Goal: Information Seeking & Learning: Understand process/instructions

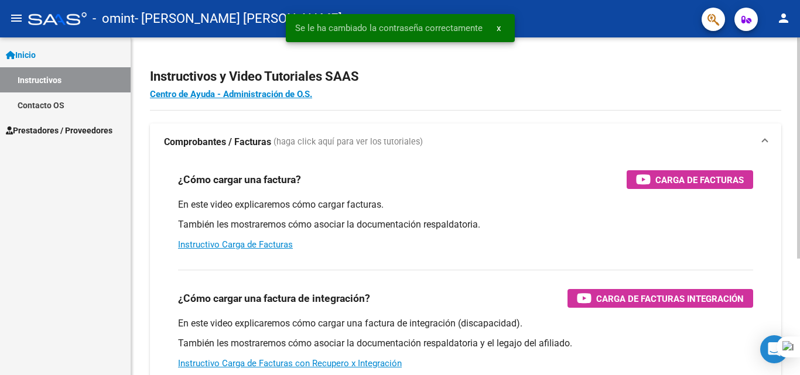
scroll to position [496, 0]
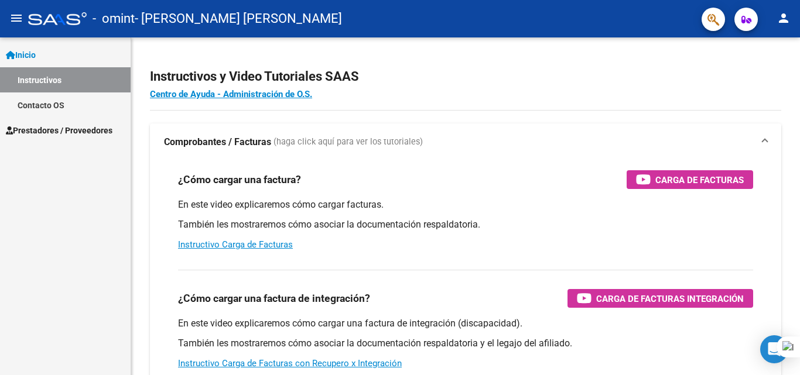
drag, startPoint x: 800, startPoint y: 163, endPoint x: 800, endPoint y: 240, distance: 76.7
click at [800, 240] on div at bounding box center [800, 187] width 1 height 375
click at [278, 245] on link "Instructivo Carga de Facturas" at bounding box center [235, 245] width 115 height 11
click at [785, 20] on mat-icon "person" at bounding box center [784, 18] width 14 height 14
click at [766, 49] on button "person Mi Perfil" at bounding box center [759, 49] width 71 height 28
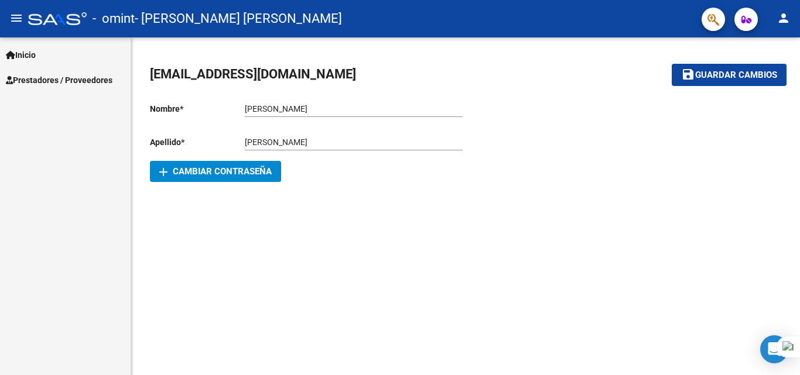
click at [70, 78] on span "Prestadores / Proveedores" at bounding box center [59, 80] width 107 height 13
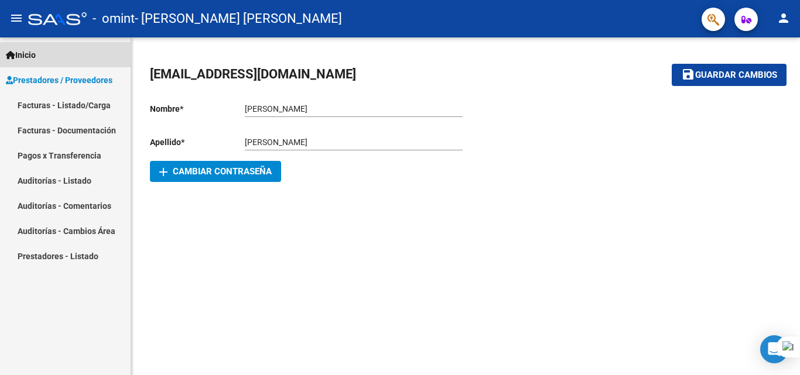
click at [30, 50] on span "Inicio" at bounding box center [21, 55] width 30 height 13
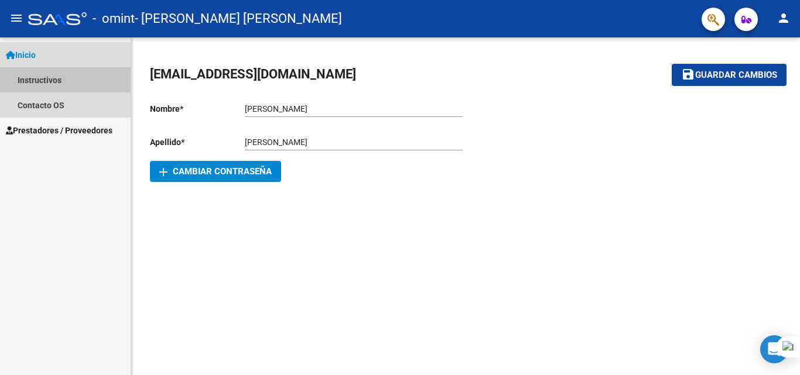
click at [32, 74] on link "Instructivos" at bounding box center [65, 79] width 131 height 25
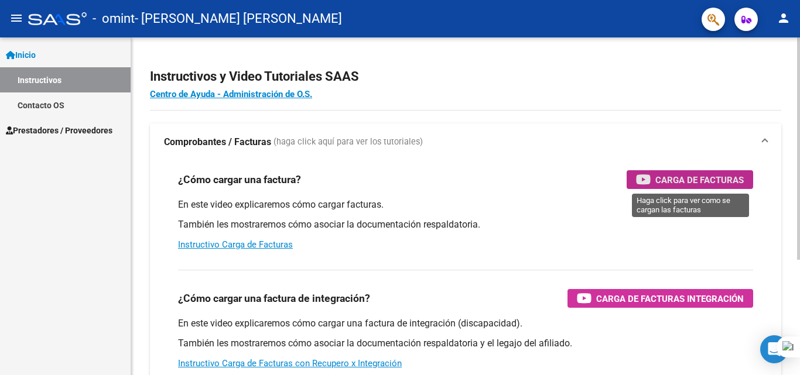
click at [661, 172] on div "Carga de Facturas" at bounding box center [690, 179] width 108 height 19
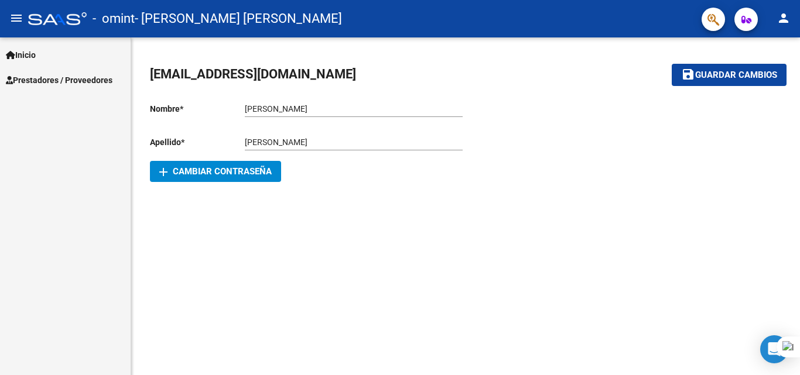
click at [33, 56] on span "Inicio" at bounding box center [21, 55] width 30 height 13
click at [47, 54] on link "Inicio" at bounding box center [65, 54] width 131 height 25
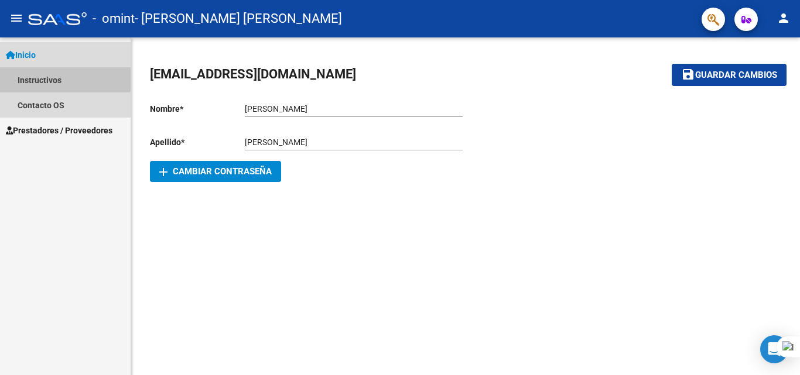
click at [44, 77] on link "Instructivos" at bounding box center [65, 79] width 131 height 25
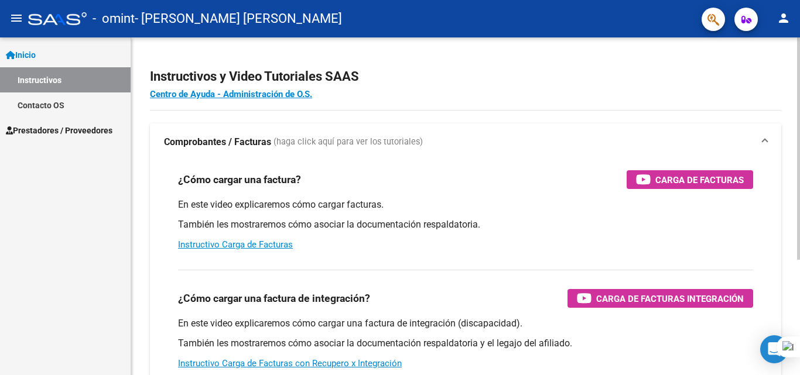
click at [764, 93] on div "Instructivos y Video Tutoriales SAAS Centro de Ayuda - Administración de O.S. C…" at bounding box center [467, 294] width 672 height 514
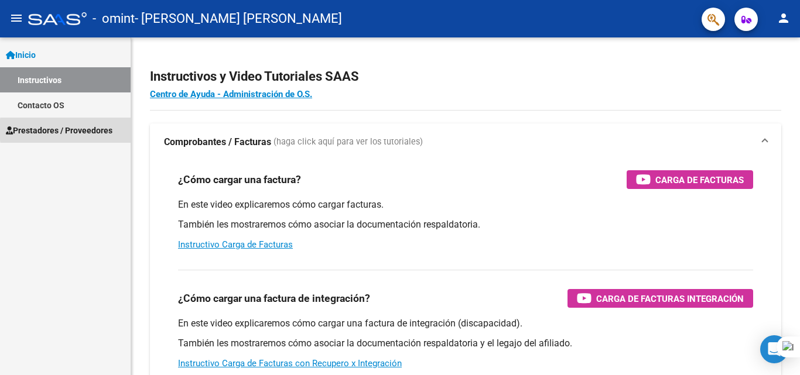
click at [100, 130] on span "Prestadores / Proveedores" at bounding box center [59, 130] width 107 height 13
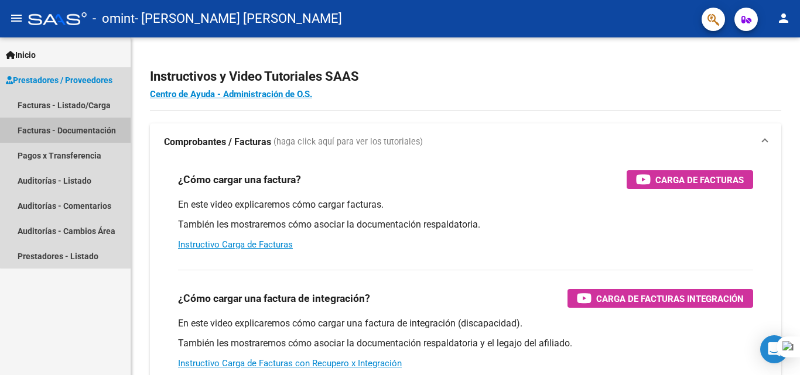
click at [87, 129] on link "Facturas - Documentación" at bounding box center [65, 130] width 131 height 25
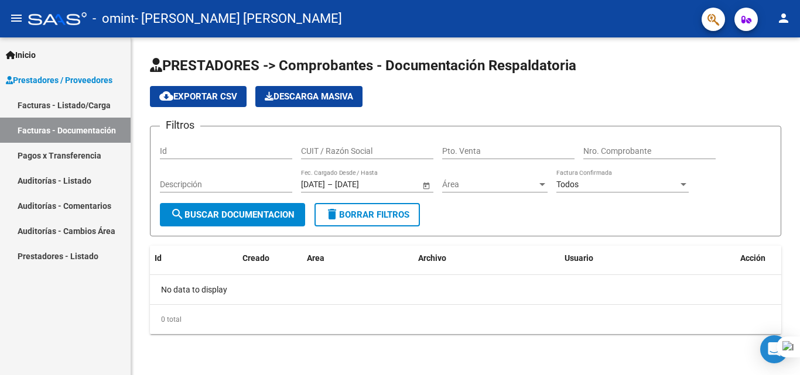
click at [84, 108] on link "Facturas - Listado/Carga" at bounding box center [65, 105] width 131 height 25
